Goal: Transaction & Acquisition: Download file/media

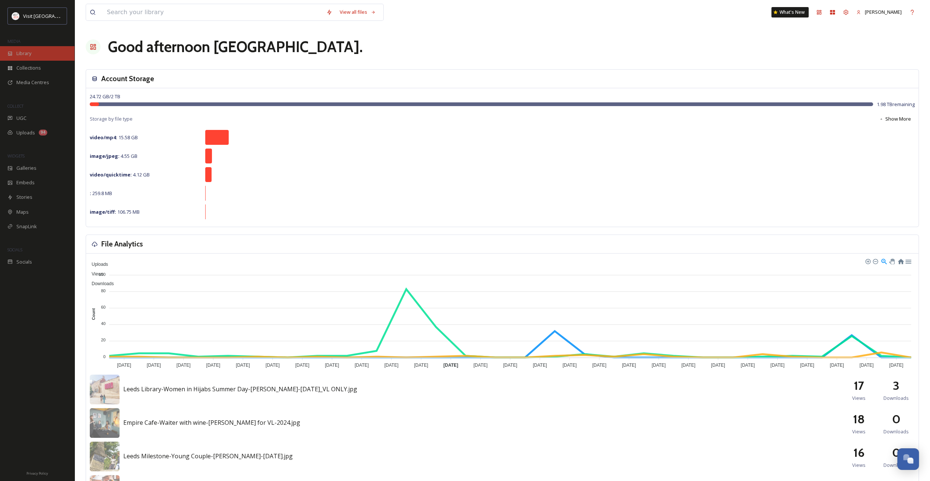
click at [32, 53] on div "Library" at bounding box center [37, 53] width 75 height 15
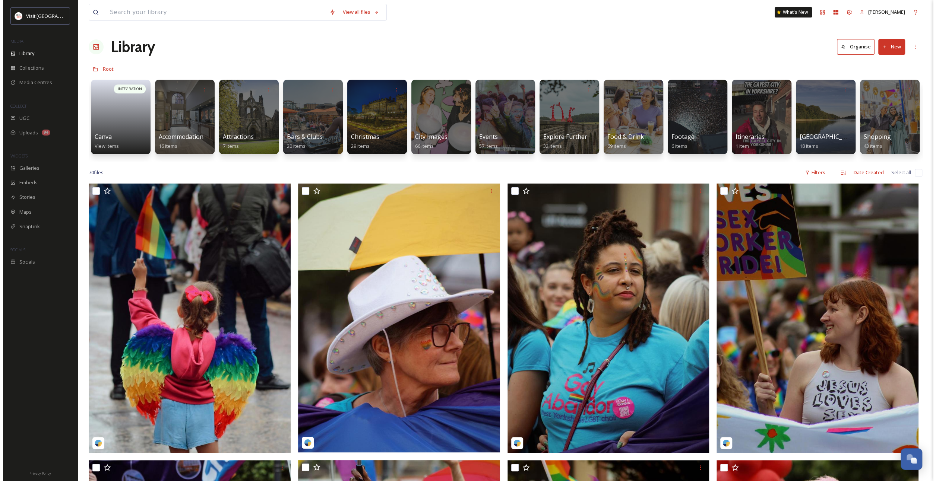
scroll to position [0, 384]
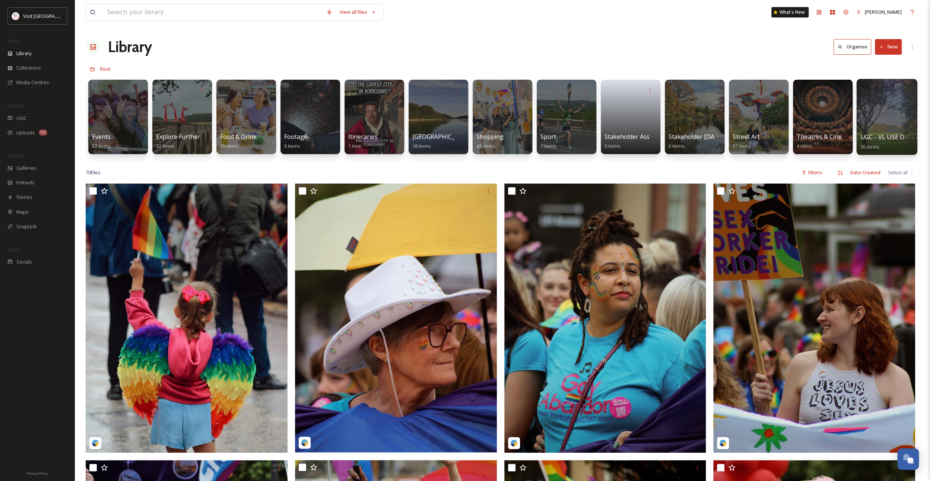
click at [873, 119] on div at bounding box center [887, 117] width 61 height 76
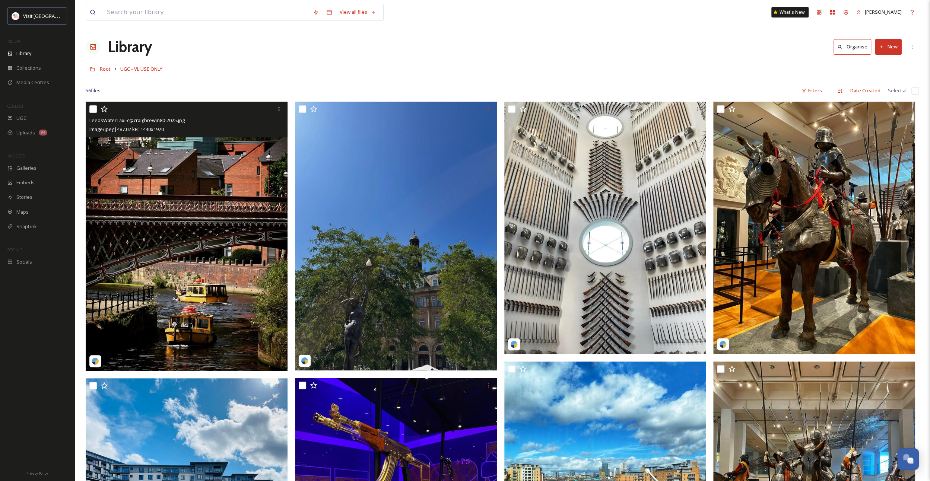
click at [227, 233] on img at bounding box center [187, 236] width 202 height 269
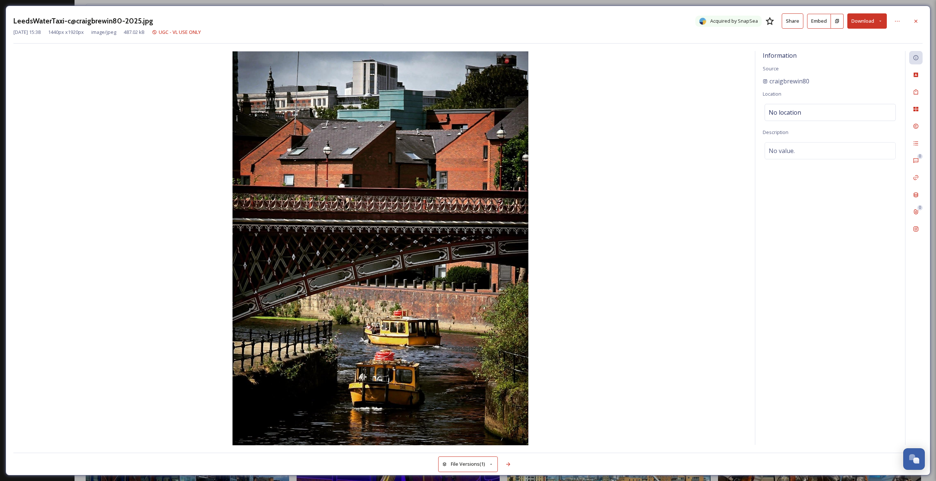
click at [857, 18] on button "Download" at bounding box center [866, 20] width 39 height 15
click at [857, 38] on span "Download Original (1440 x 1920)" at bounding box center [847, 38] width 70 height 7
